Goal: Book appointment/travel/reservation

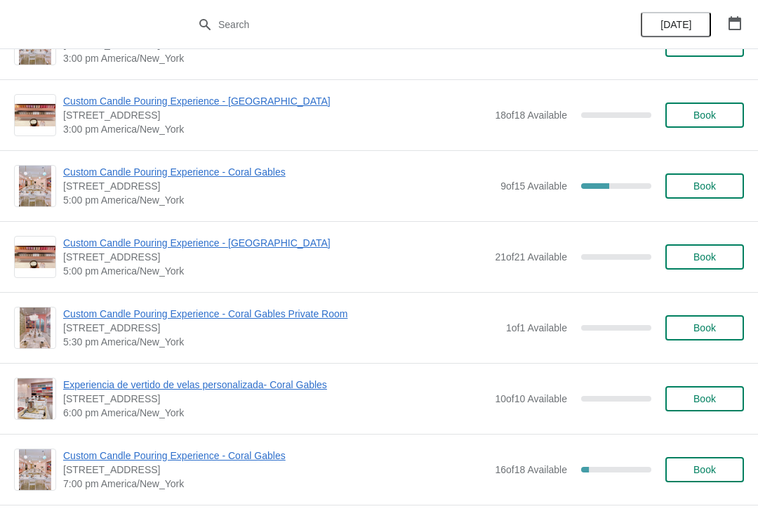
scroll to position [553, 0]
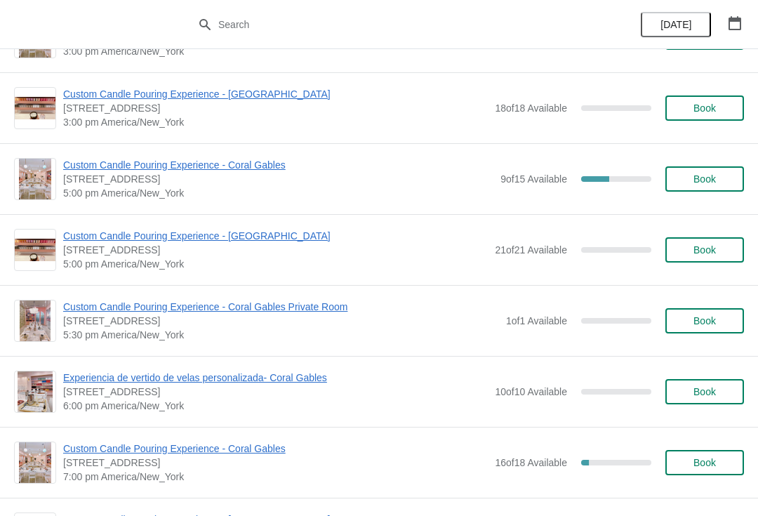
click at [114, 382] on span "Experiencia de vertido de velas personalizada- Coral Gables" at bounding box center [275, 378] width 425 height 14
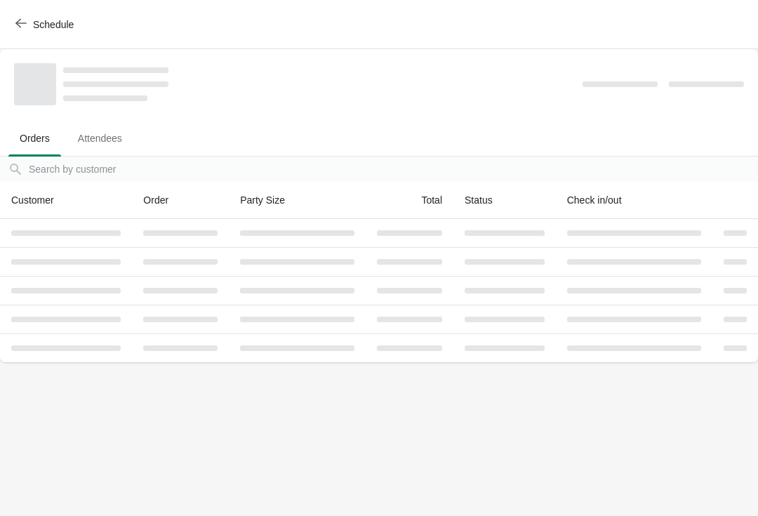
scroll to position [0, 0]
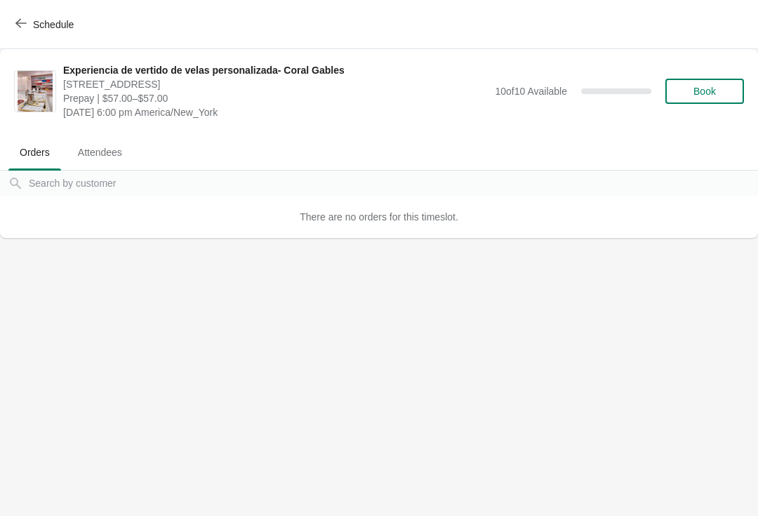
click at [732, 85] on button "Book" at bounding box center [705, 91] width 79 height 25
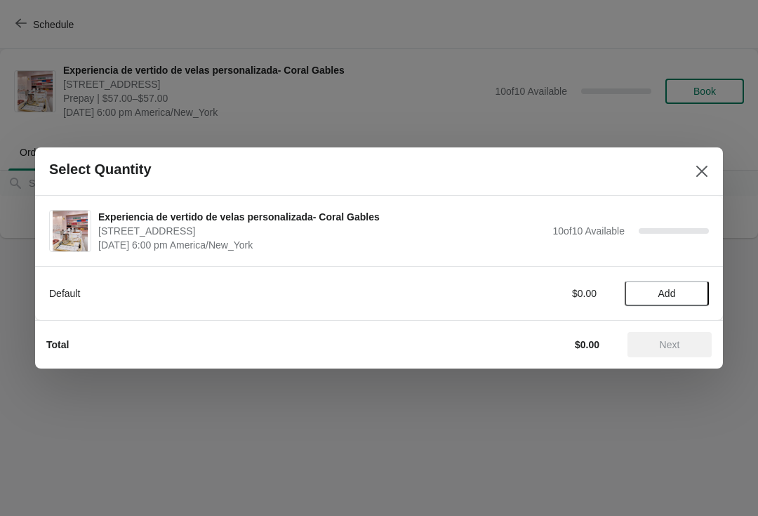
click at [674, 298] on span "Add" at bounding box center [668, 293] width 18 height 11
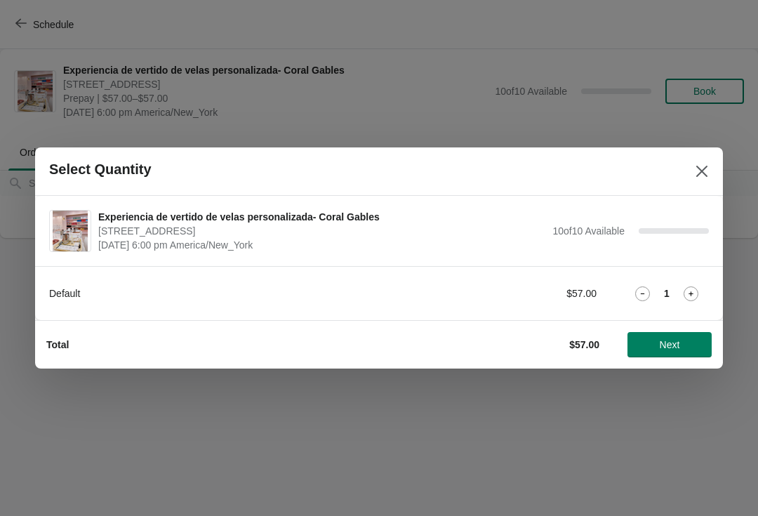
click at [678, 344] on span "Next" at bounding box center [670, 344] width 20 height 11
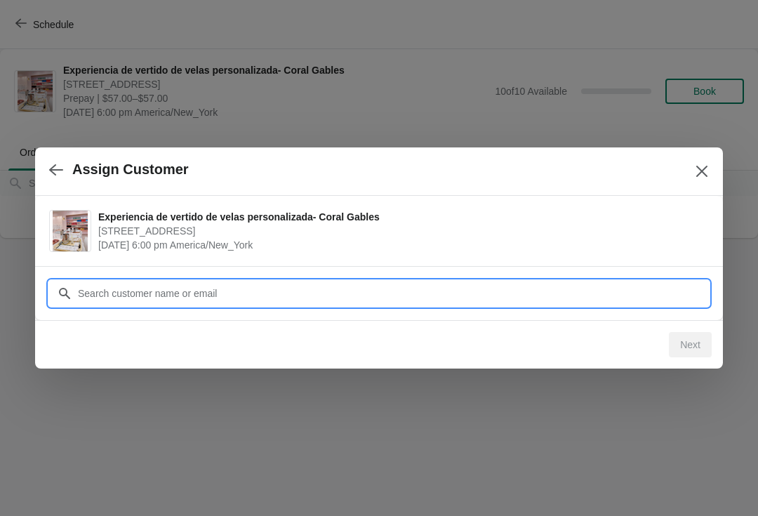
click at [626, 287] on input "Customer" at bounding box center [393, 293] width 632 height 25
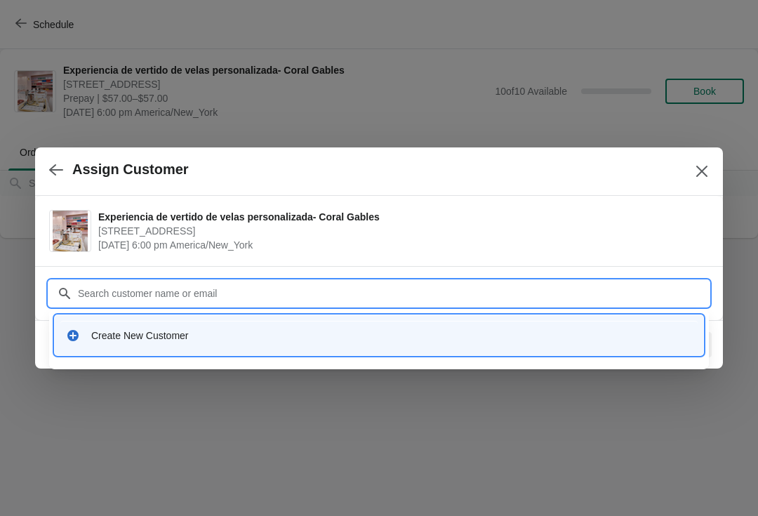
click at [628, 338] on div "Create New Customer" at bounding box center [391, 336] width 601 height 14
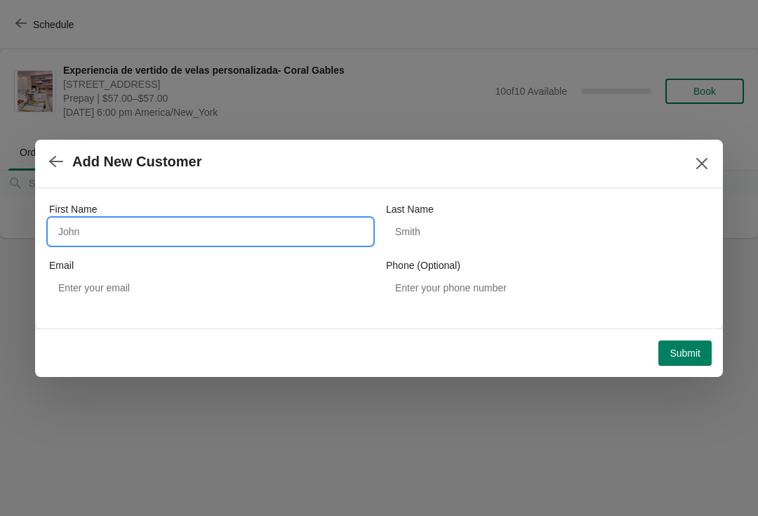
click at [318, 239] on input "First Name" at bounding box center [210, 231] width 323 height 25
type input "Dajsran"
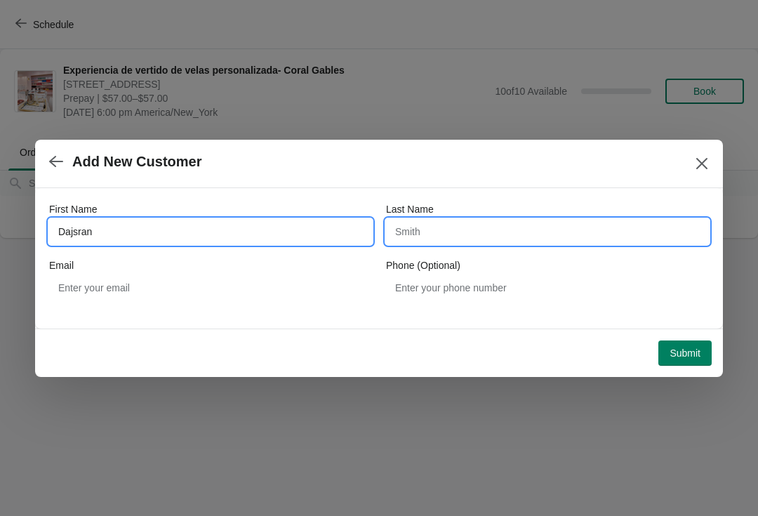
click at [485, 225] on input "Last Name" at bounding box center [547, 231] width 323 height 25
click at [284, 239] on input "Dajsran" at bounding box center [210, 231] width 323 height 25
click at [532, 219] on input "Last Name" at bounding box center [547, 231] width 323 height 25
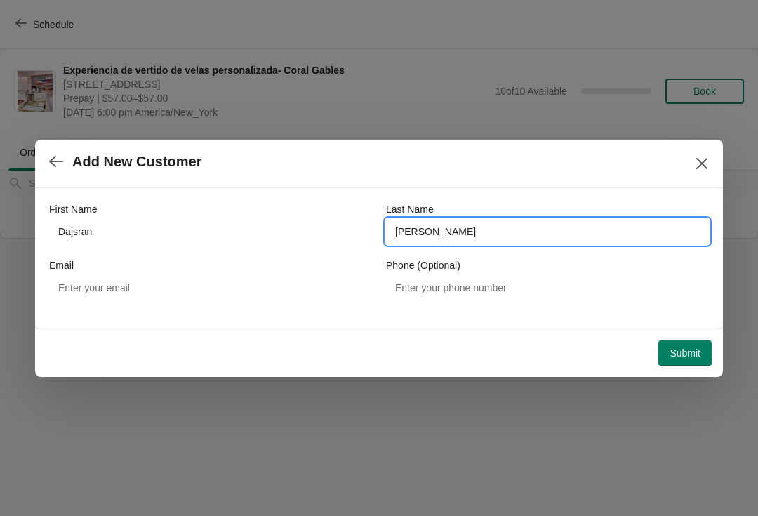
type input "[PERSON_NAME]"
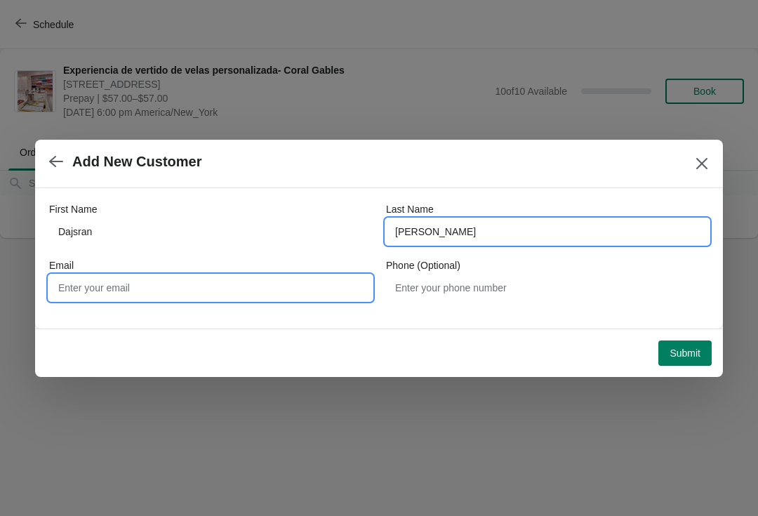
click at [316, 297] on input "Email" at bounding box center [210, 287] width 323 height 25
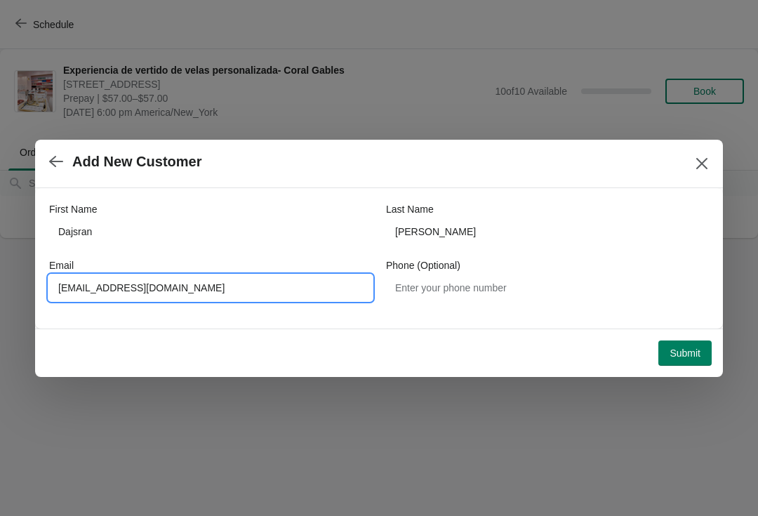
type input "[EMAIL_ADDRESS][DOMAIN_NAME]"
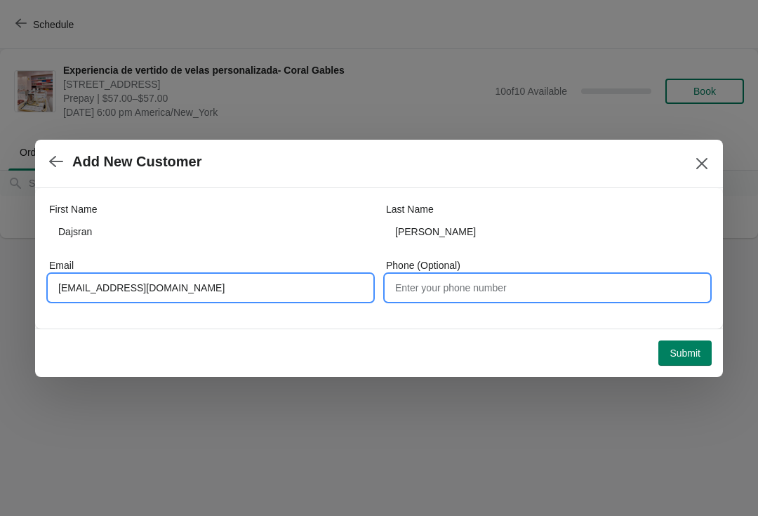
click at [466, 298] on input "Phone (Optional)" at bounding box center [547, 287] width 323 height 25
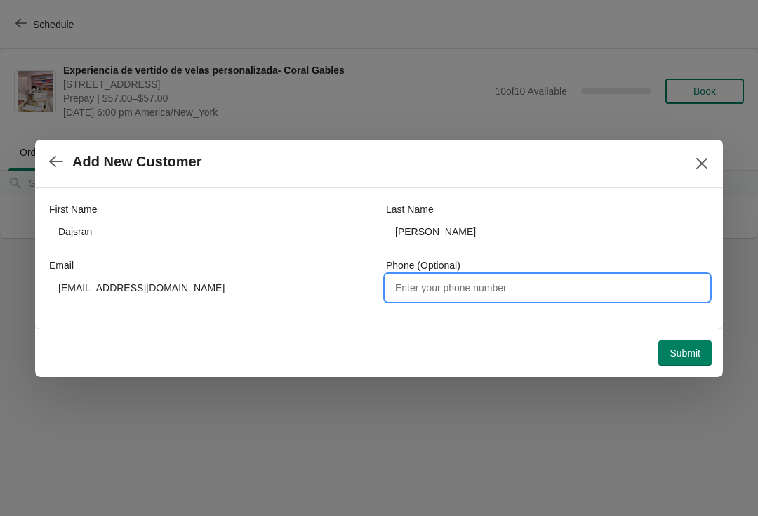
click at [683, 350] on span "Submit" at bounding box center [685, 353] width 31 height 11
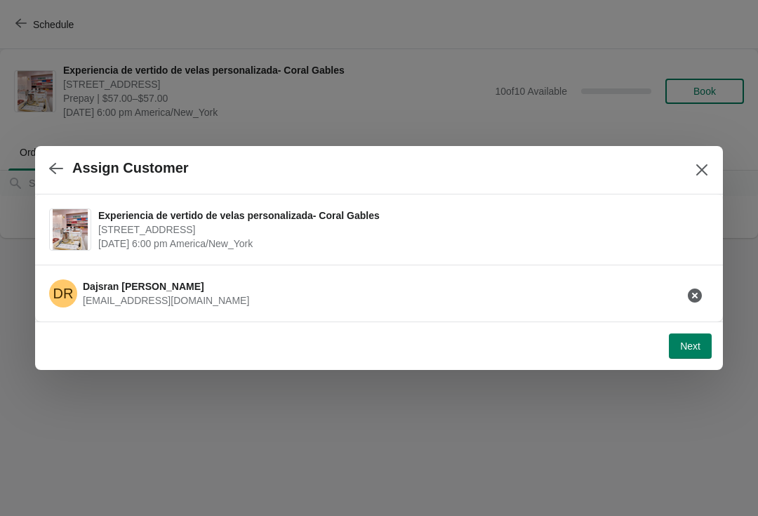
click at [691, 336] on button "Next" at bounding box center [690, 346] width 43 height 25
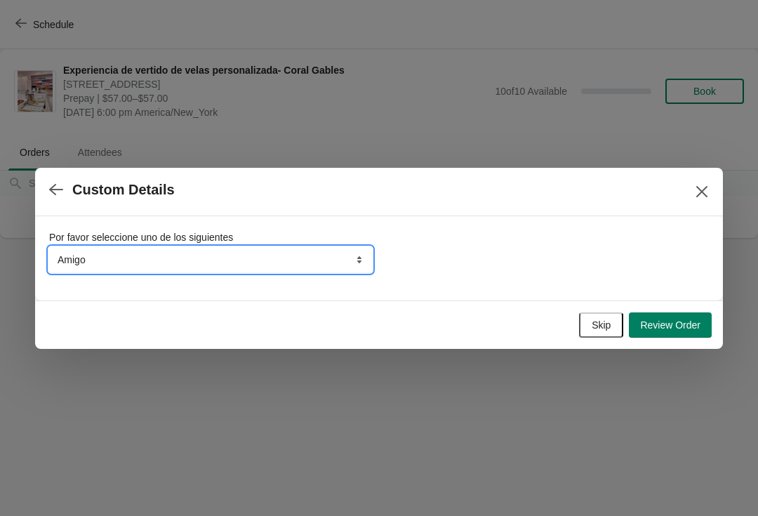
click at [341, 260] on select "Amigo Instagram Tiktok Google Caminar por Asistió a un evento Yelp" at bounding box center [210, 259] width 323 height 25
select select "Google"
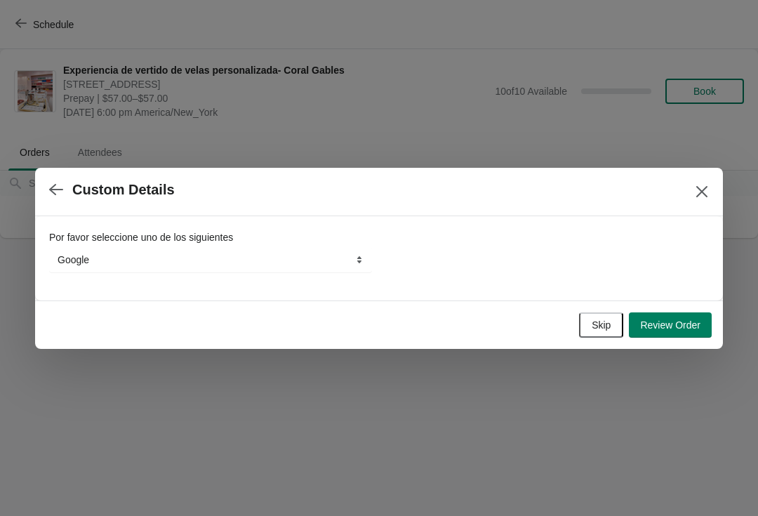
click at [679, 317] on button "Review Order" at bounding box center [670, 324] width 83 height 25
